Goal: Navigation & Orientation: Find specific page/section

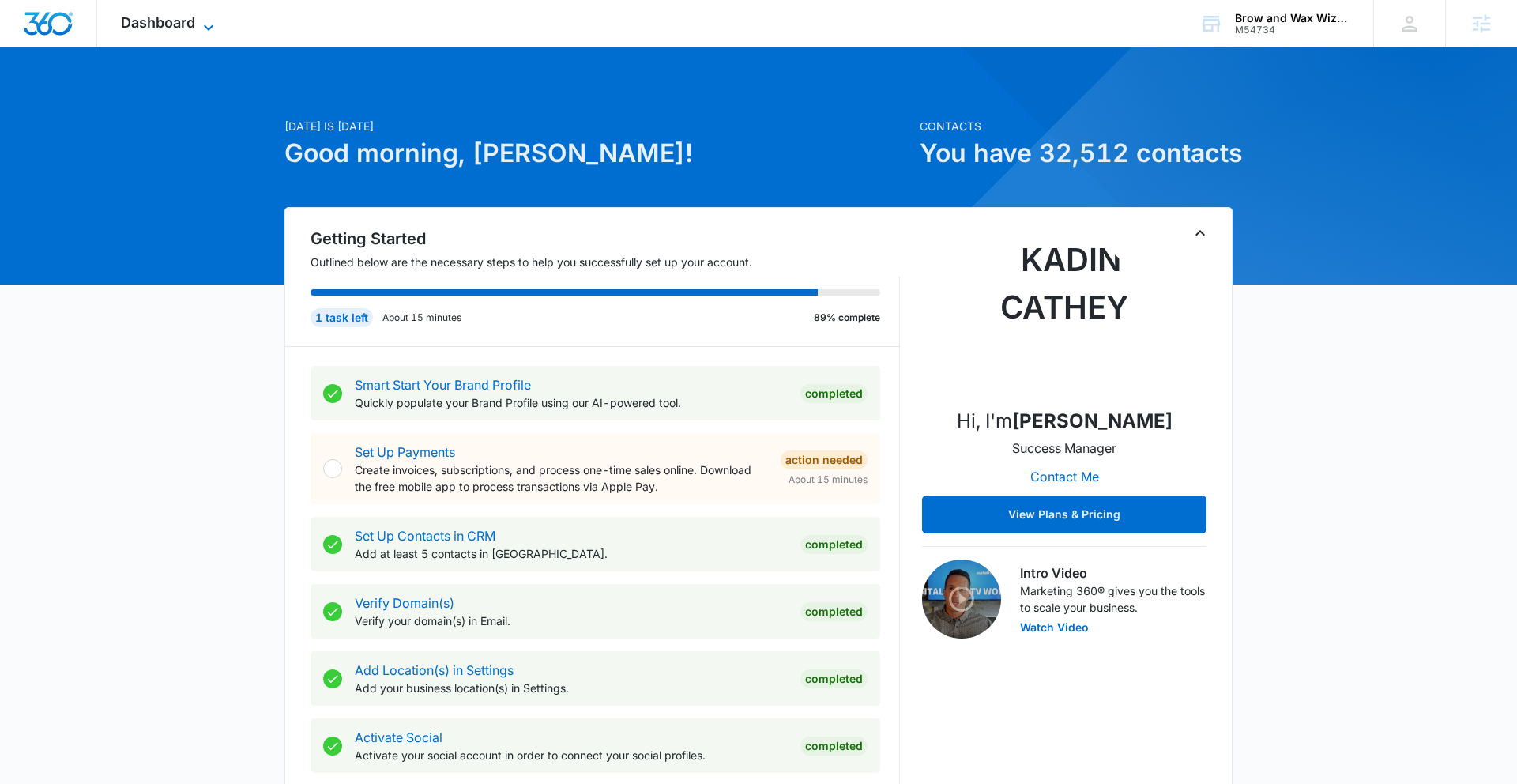
click at [185, 22] on span "Dashboard" at bounding box center [157, 22] width 74 height 17
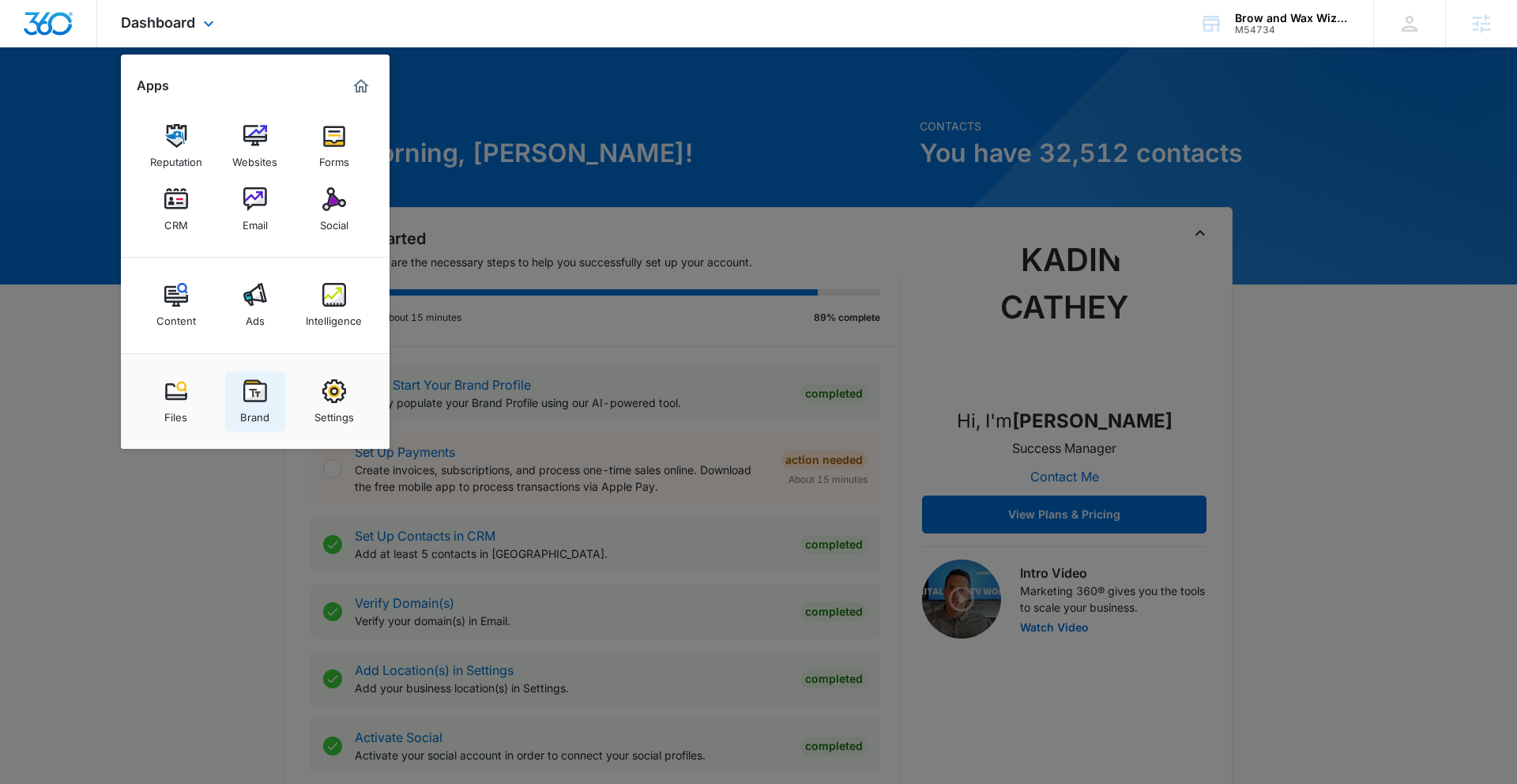
click at [261, 393] on img at bounding box center [255, 391] width 23 height 23
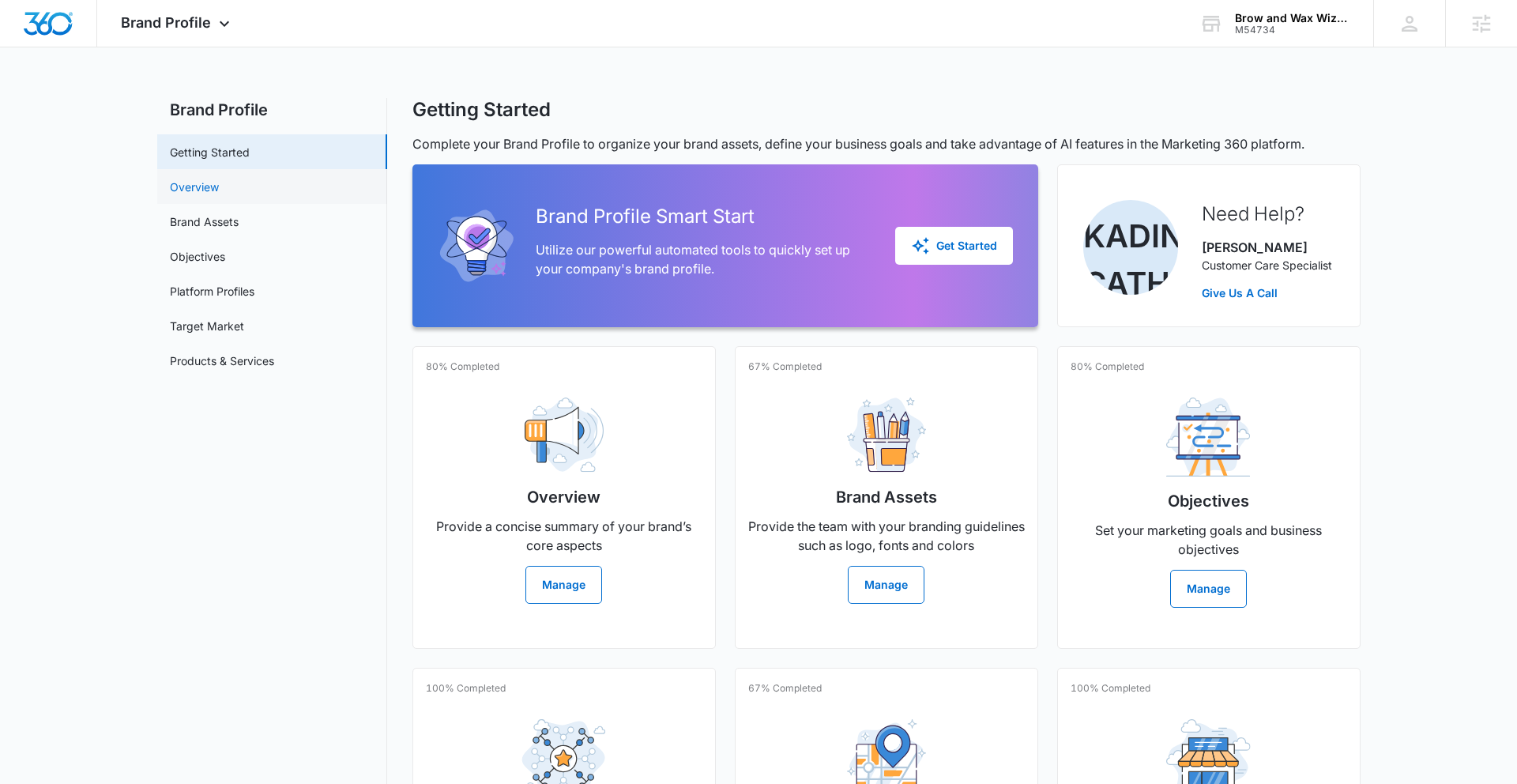
click at [219, 181] on link "Overview" at bounding box center [194, 187] width 49 height 17
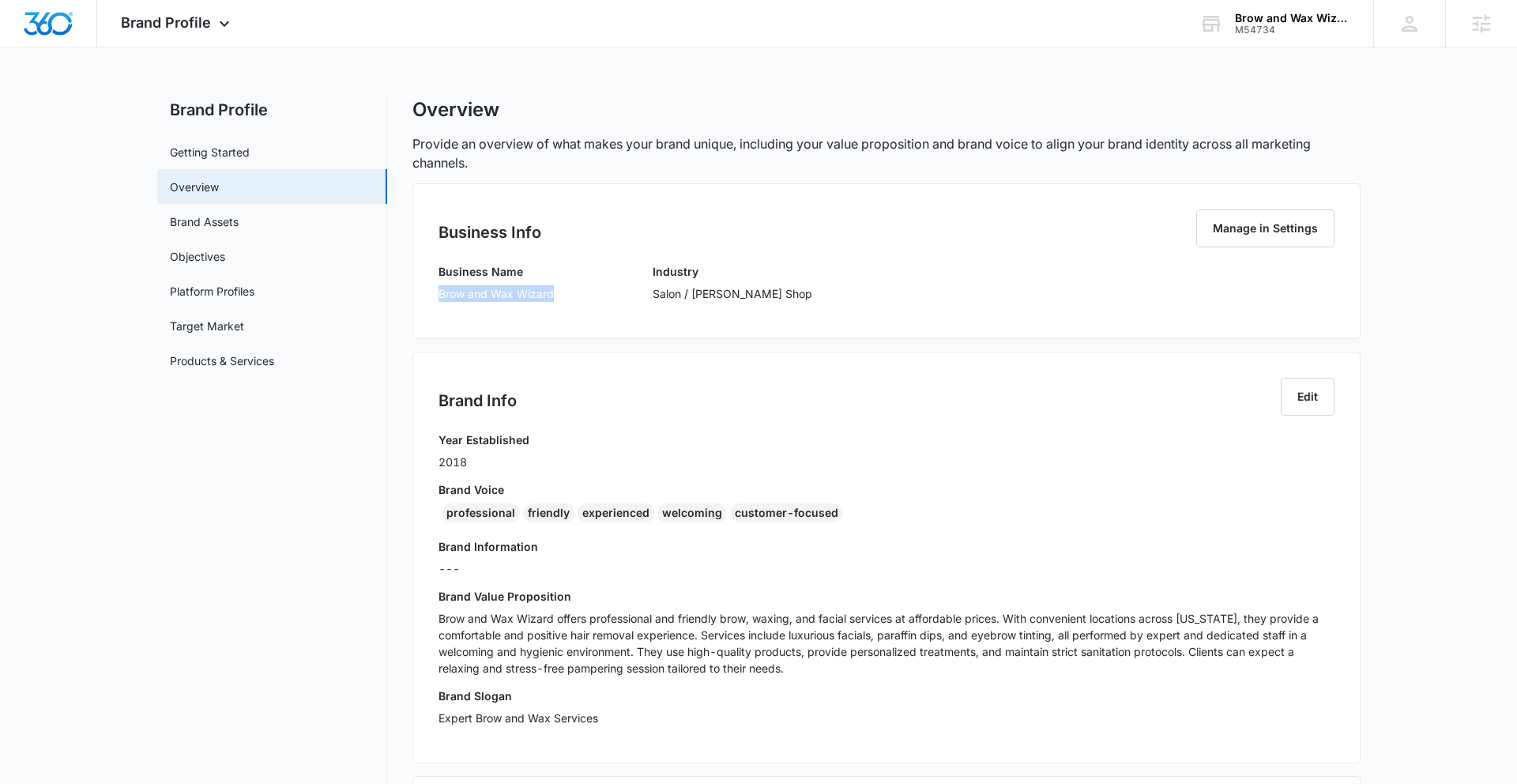
drag, startPoint x: 428, startPoint y: 293, endPoint x: 554, endPoint y: 303, distance: 126.4
click at [559, 303] on div "Business Info Manage in Settings Business Name Brow and Wax Wizard Industry Sal…" at bounding box center [886, 261] width 948 height 156
copy p "Brow and Wax Wizard"
click at [202, 23] on span "Brand Profile" at bounding box center [166, 22] width 90 height 17
